Goal: Transaction & Acquisition: Purchase product/service

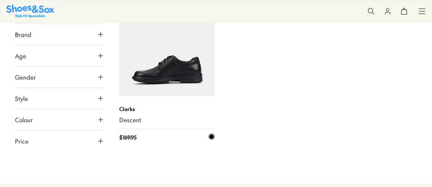
click at [149, 74] on img at bounding box center [166, 48] width 95 height 95
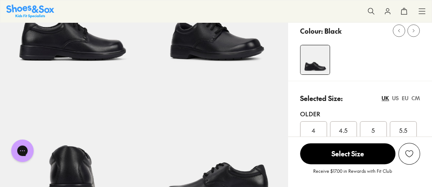
select select "*"
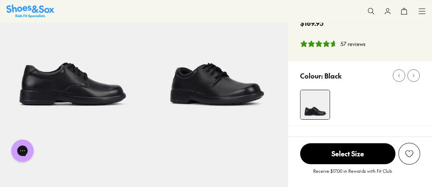
scroll to position [34, 0]
